Goal: Task Accomplishment & Management: Use online tool/utility

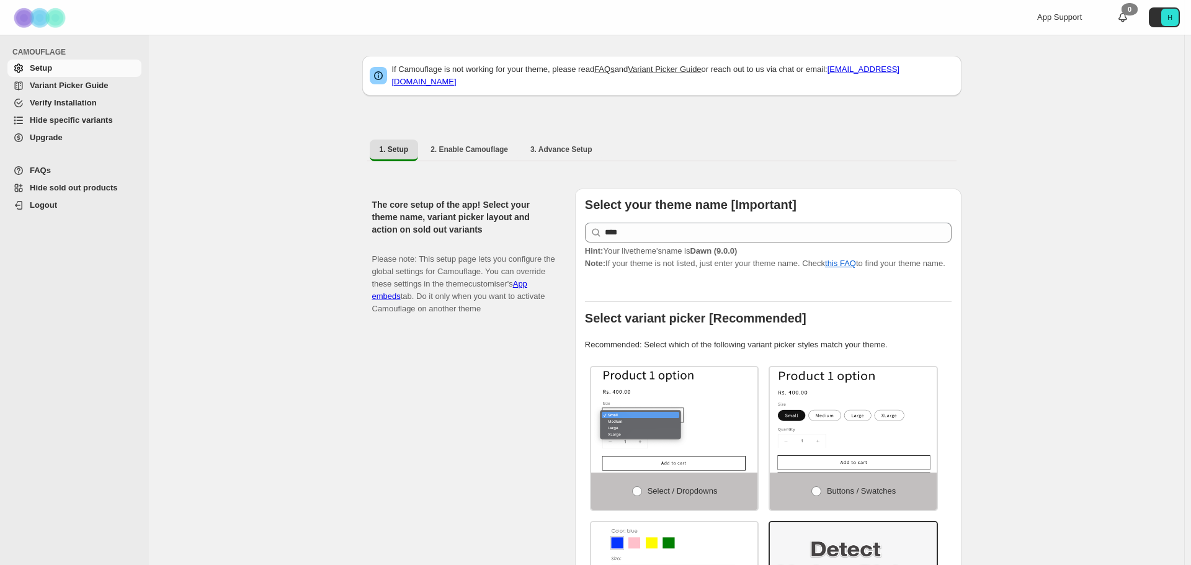
select select "**********"
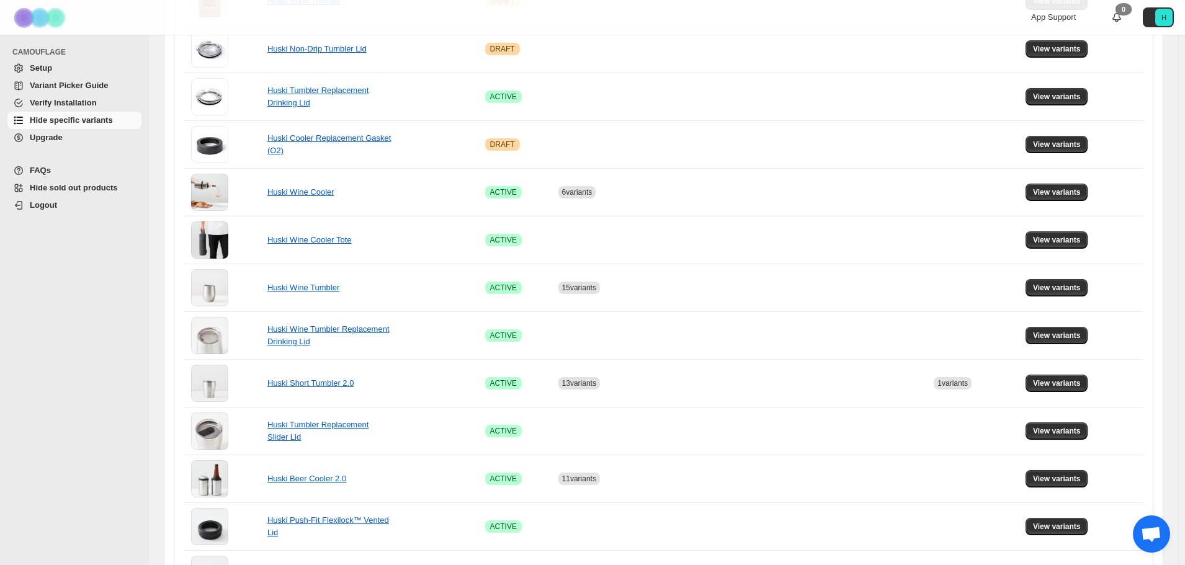
scroll to position [522, 0]
click at [1045, 196] on span "View variants" at bounding box center [1057, 193] width 48 height 10
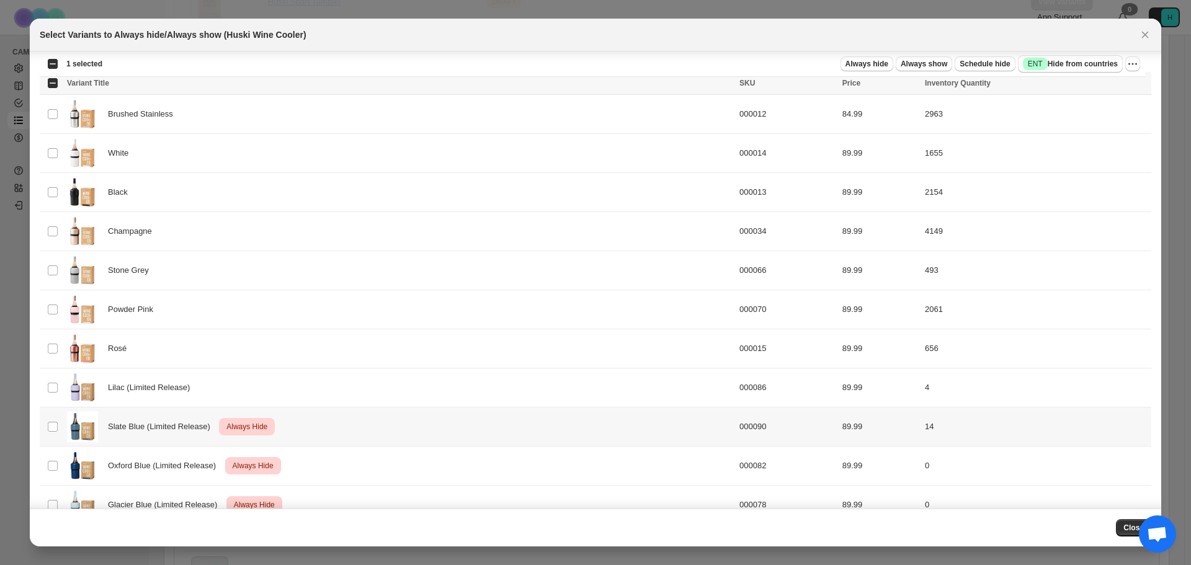
scroll to position [0, 0]
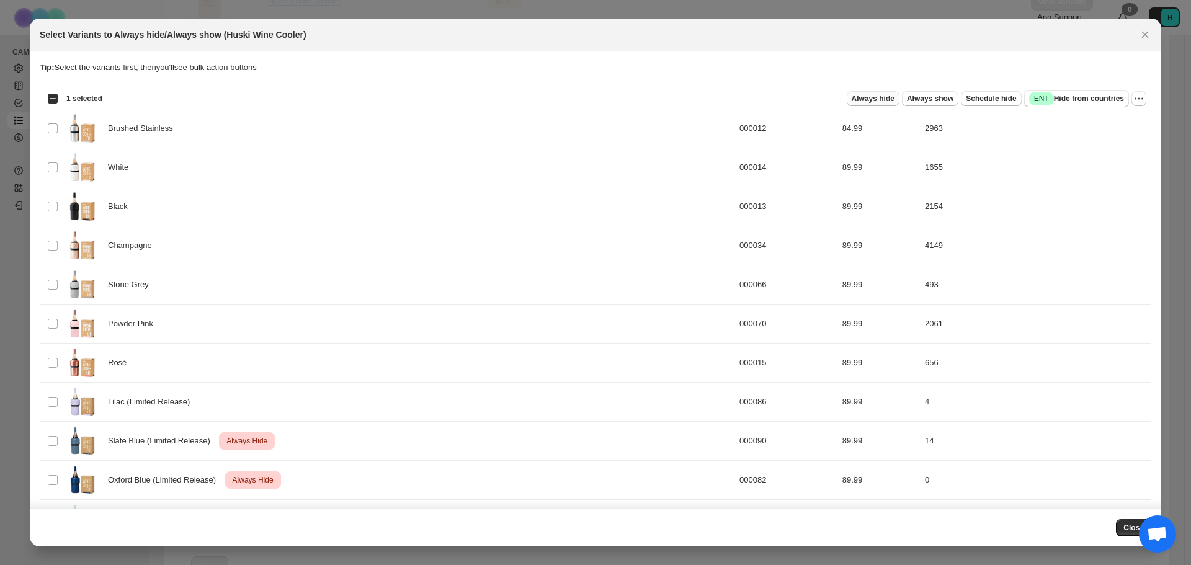
click at [889, 96] on span "Always hide" at bounding box center [873, 99] width 43 height 10
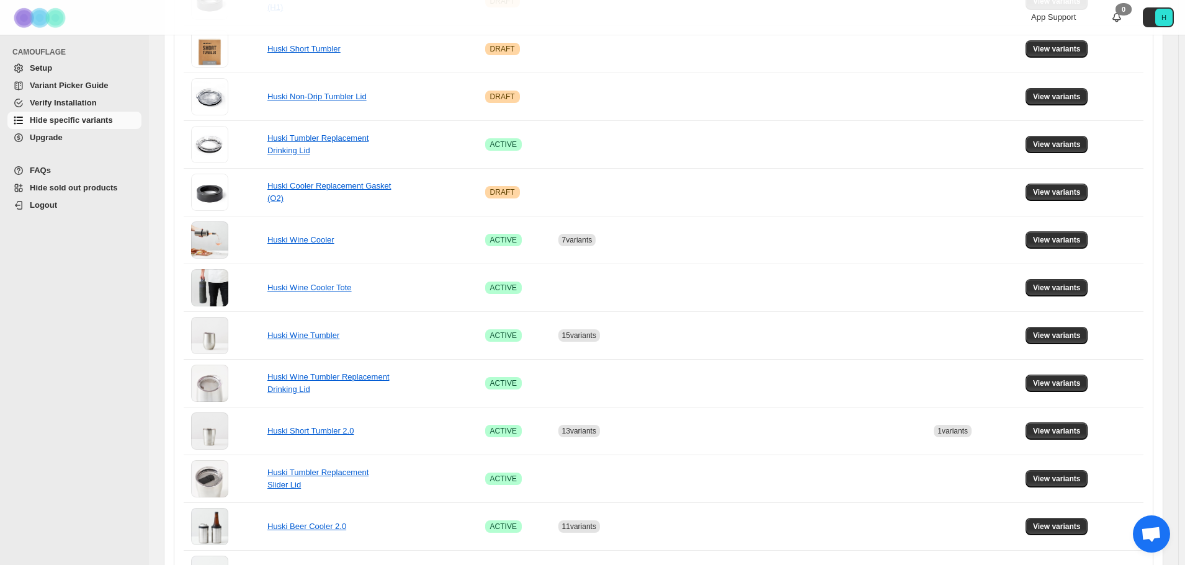
scroll to position [496, 0]
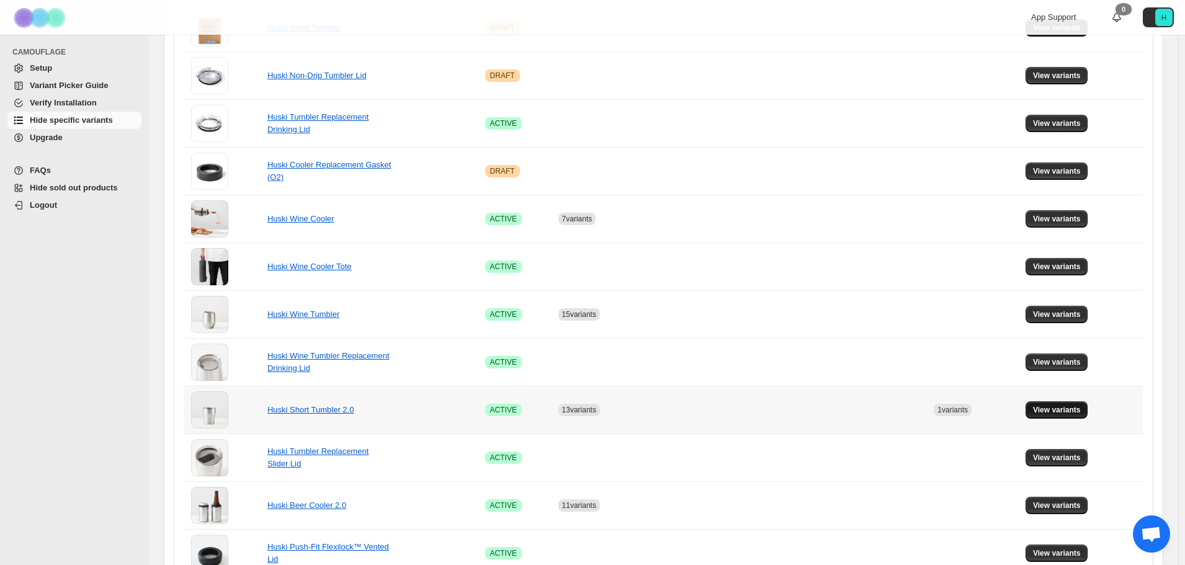
click at [1044, 414] on span "View variants" at bounding box center [1057, 410] width 48 height 10
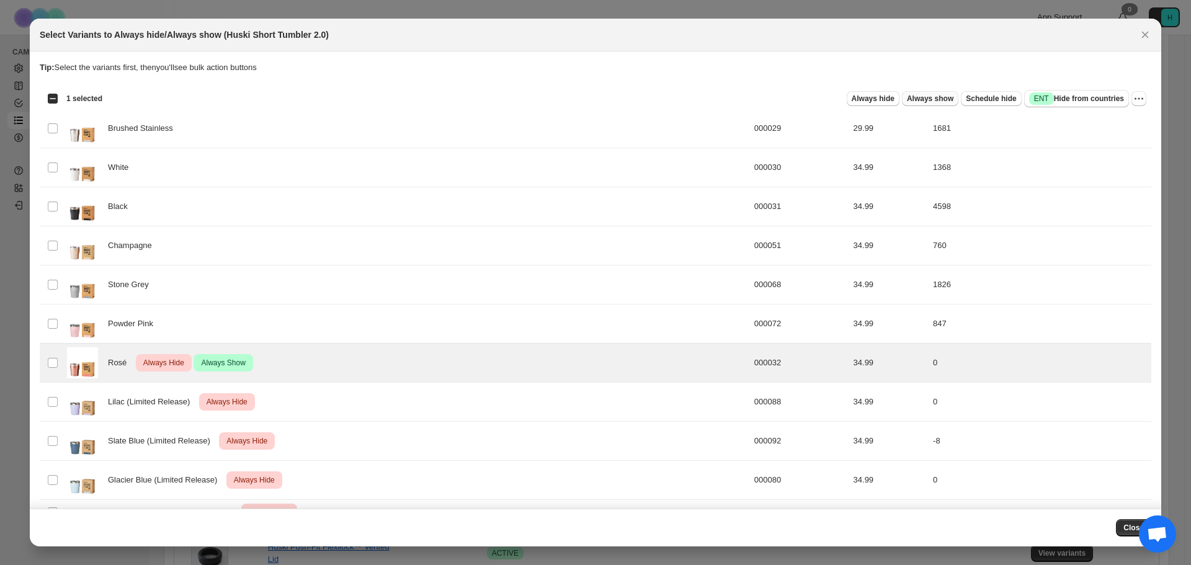
click at [930, 101] on span "Always show" at bounding box center [930, 99] width 47 height 10
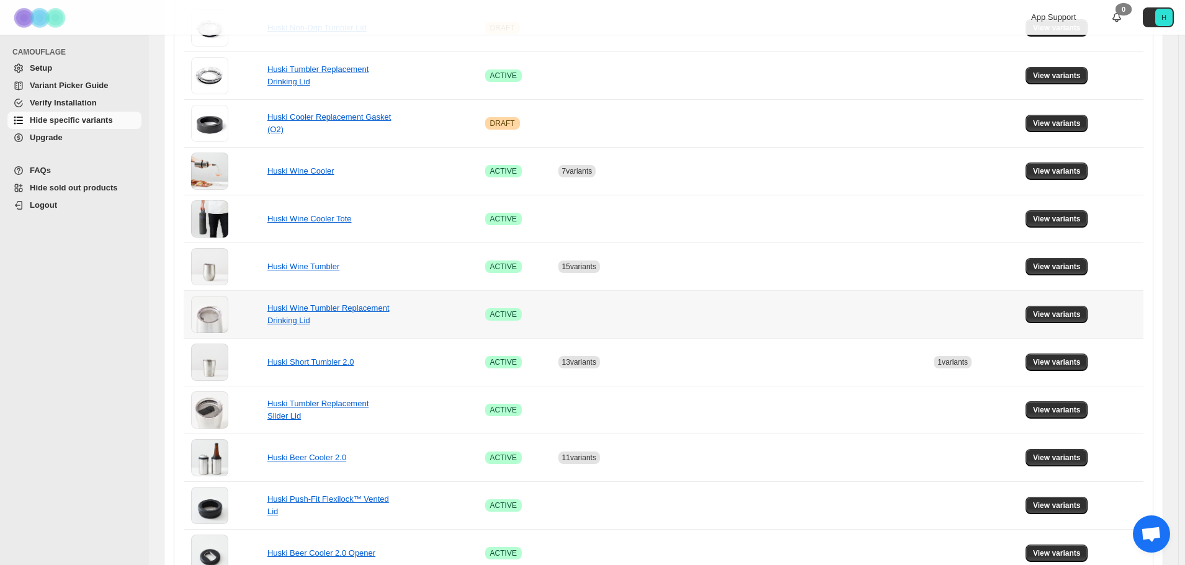
scroll to position [558, 0]
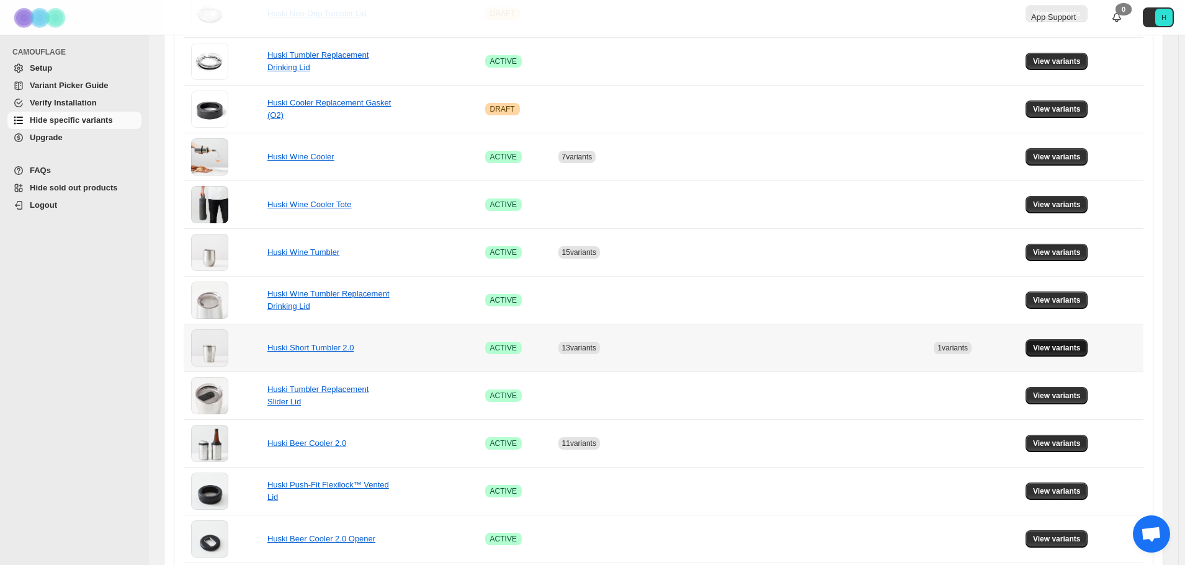
click at [1065, 351] on span "View variants" at bounding box center [1057, 348] width 48 height 10
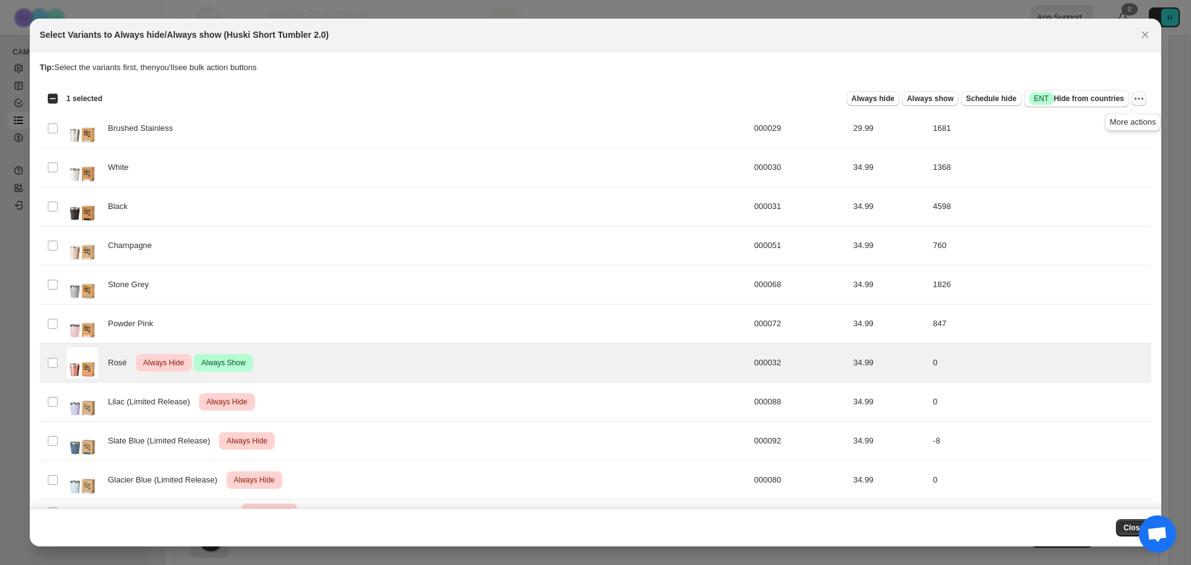
click at [1133, 101] on icon "More actions" at bounding box center [1139, 98] width 12 height 12
click at [1106, 147] on span "Undo always show" at bounding box center [1076, 144] width 67 height 9
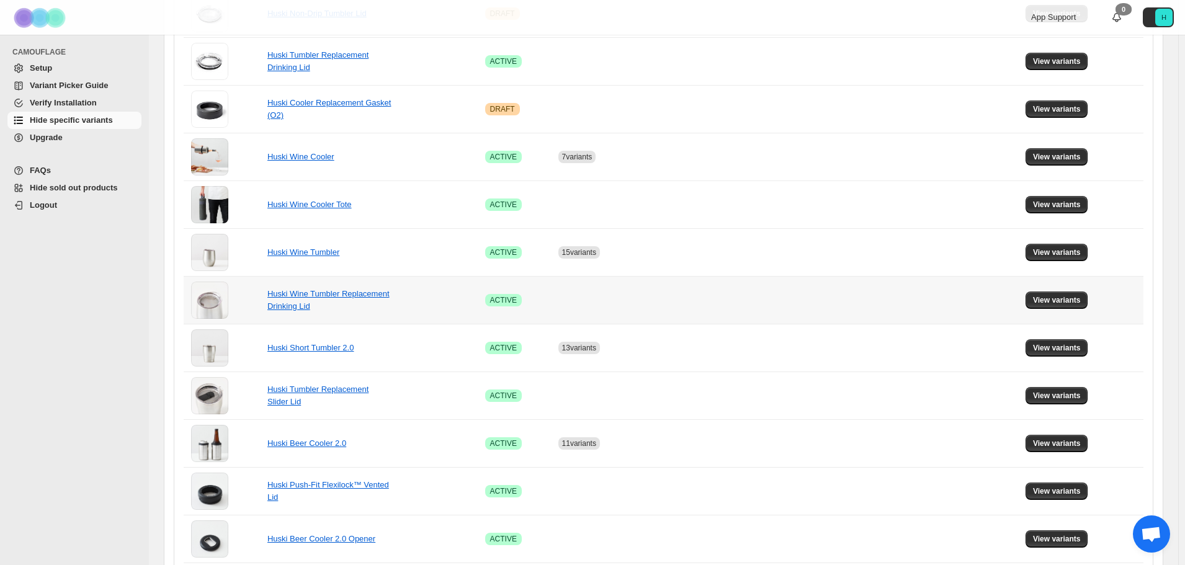
scroll to position [0, 0]
